Goal: Task Accomplishment & Management: Manage account settings

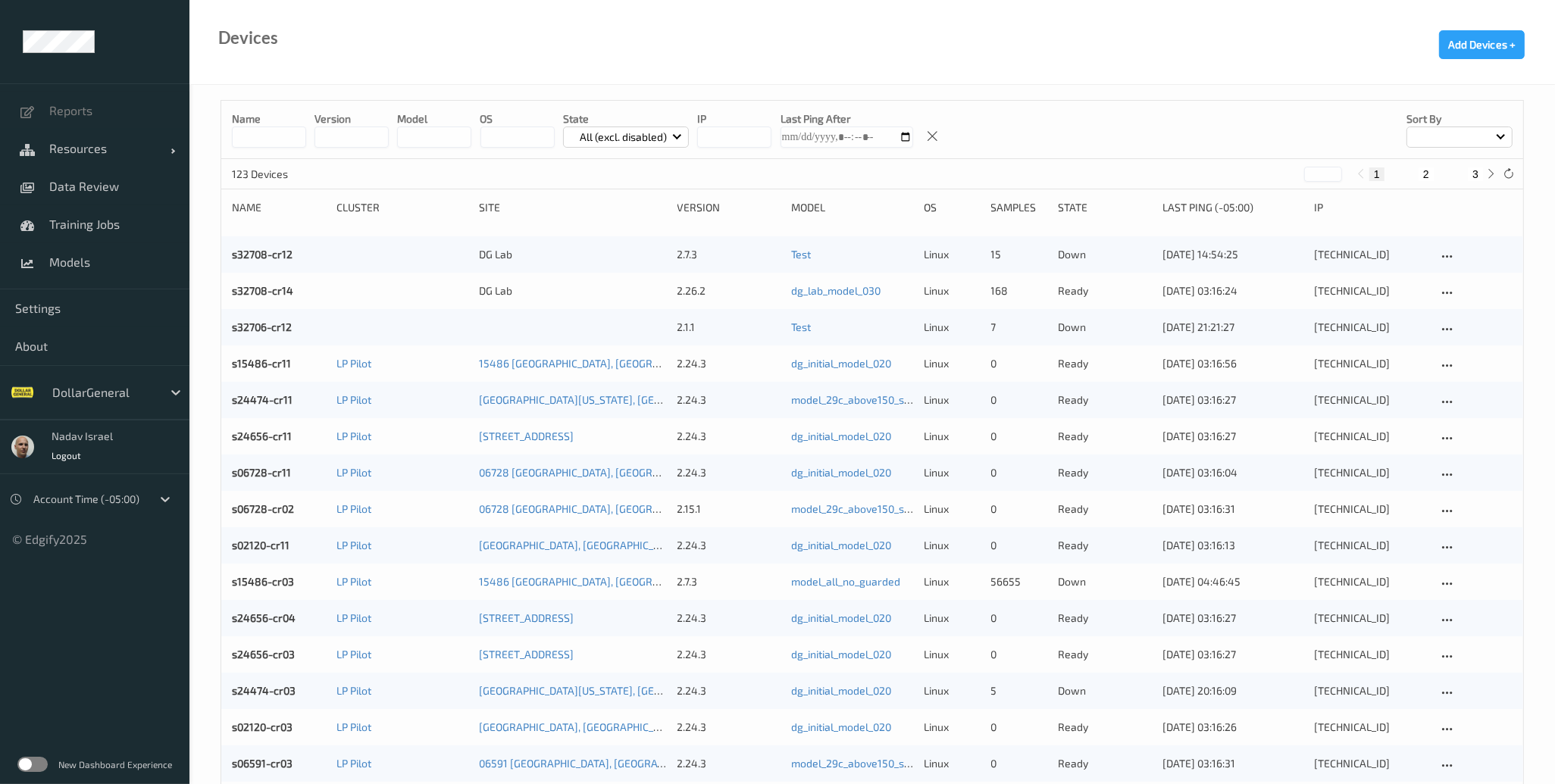
click at [35, 763] on label at bounding box center [32, 764] width 30 height 15
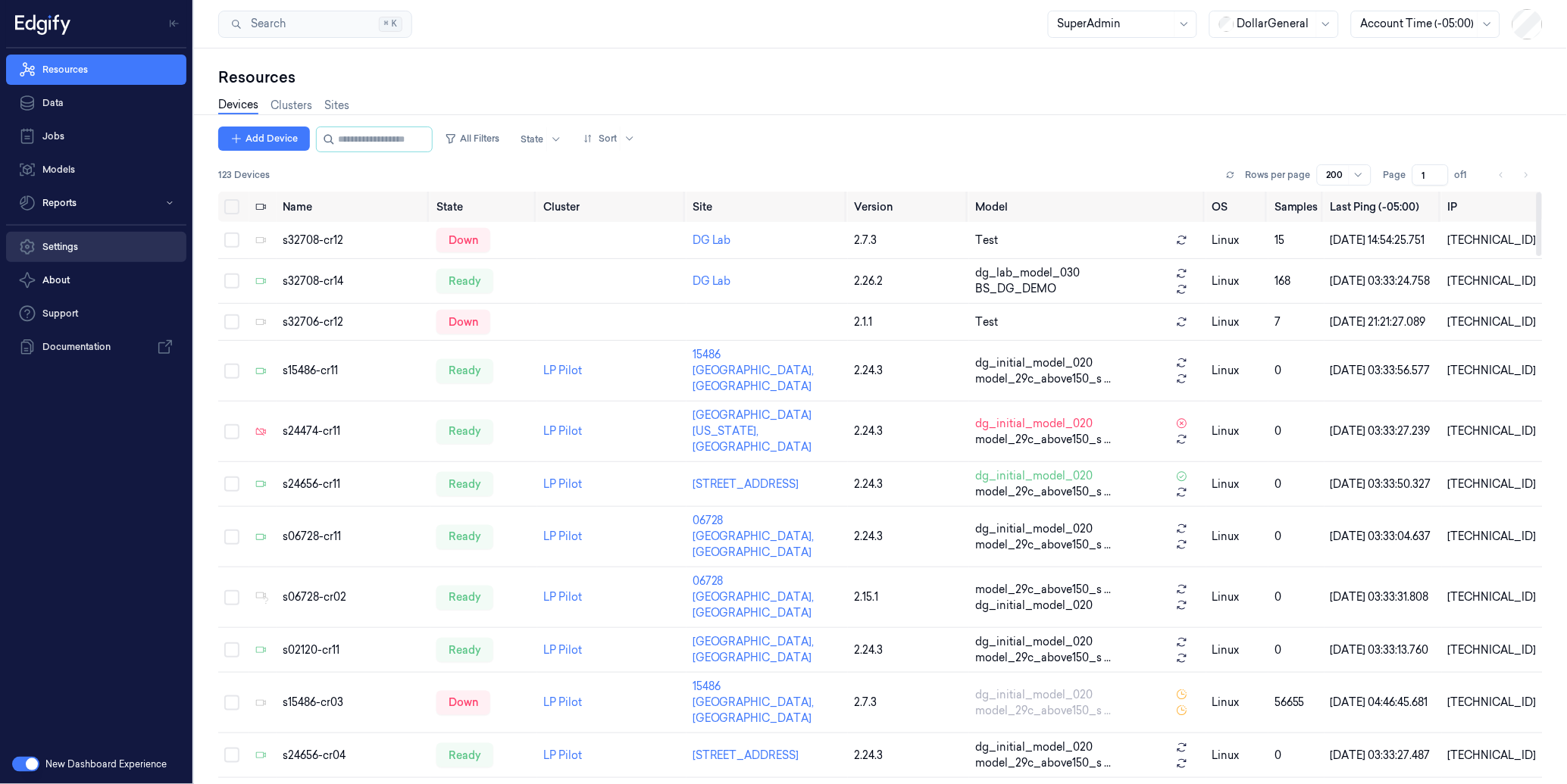
click at [56, 251] on link "Settings" at bounding box center [96, 247] width 180 height 30
